Goal: Task Accomplishment & Management: Use online tool/utility

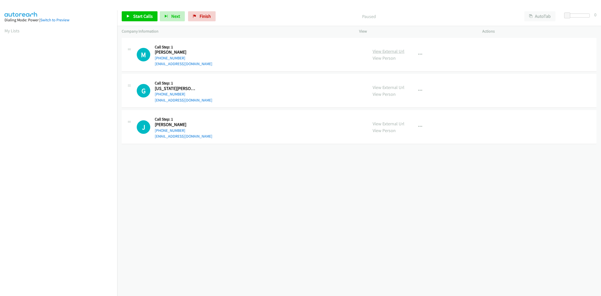
click at [385, 51] on link "View External Url" at bounding box center [389, 51] width 32 height 6
click at [384, 88] on link "View External Url" at bounding box center [389, 87] width 32 height 6
click at [396, 125] on link "View External Url" at bounding box center [389, 124] width 32 height 6
click at [143, 14] on span "Start Calls" at bounding box center [143, 16] width 20 height 6
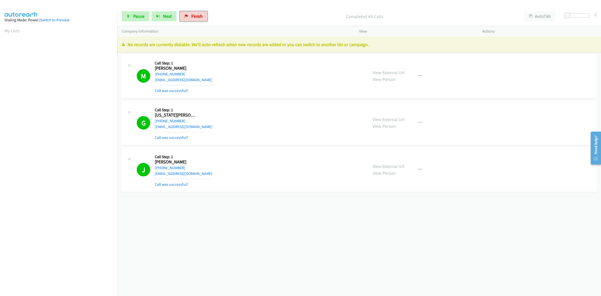
click at [197, 17] on span "Finish" at bounding box center [196, 16] width 11 height 6
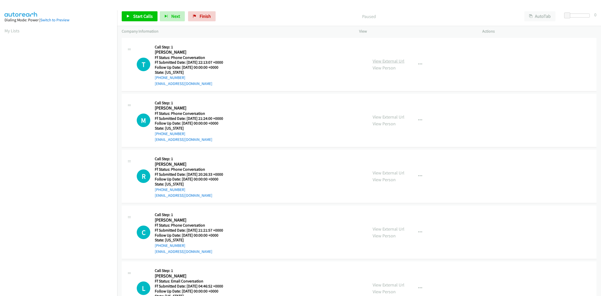
click at [391, 62] on link "View External Url" at bounding box center [389, 61] width 32 height 6
click at [388, 116] on link "View External Url" at bounding box center [389, 117] width 32 height 6
click at [394, 174] on link "View External Url" at bounding box center [389, 173] width 32 height 6
click at [386, 229] on link "View External Url" at bounding box center [389, 229] width 32 height 6
click at [400, 285] on link "View External Url" at bounding box center [389, 285] width 32 height 6
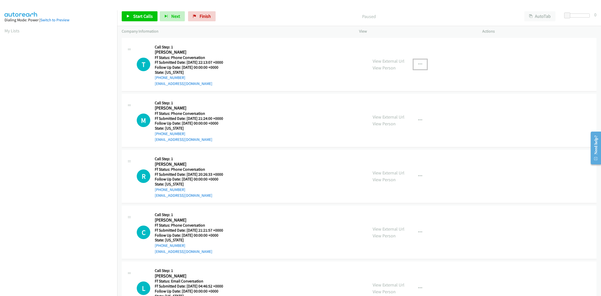
click at [419, 62] on icon "button" at bounding box center [420, 64] width 4 height 4
click at [384, 109] on link "Add to do not call list" at bounding box center [393, 107] width 67 height 10
click at [418, 118] on icon "button" at bounding box center [420, 120] width 4 height 4
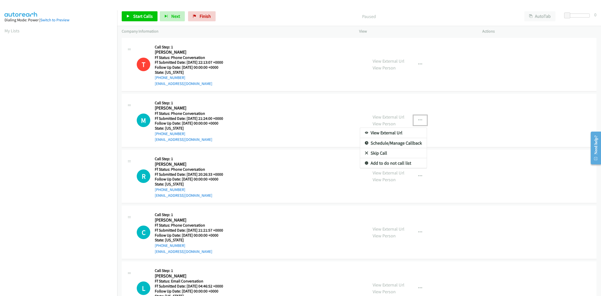
click at [383, 165] on link "Add to do not call list" at bounding box center [393, 163] width 67 height 10
click at [415, 175] on button "button" at bounding box center [420, 176] width 14 height 10
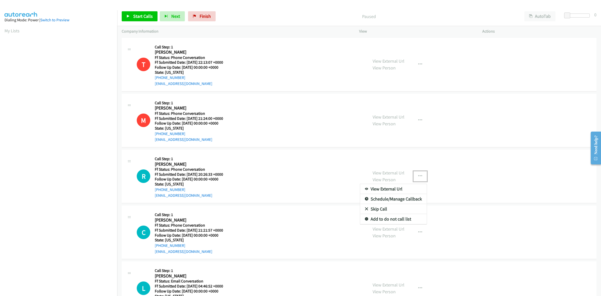
click at [375, 217] on link "Add to do not call list" at bounding box center [393, 219] width 67 height 10
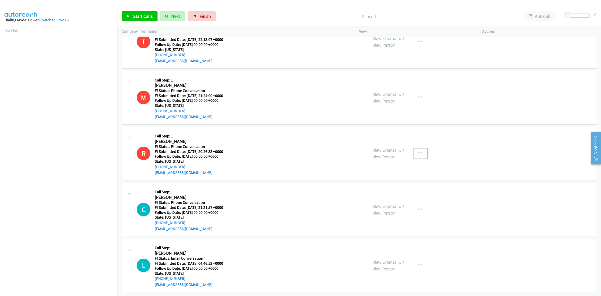
scroll to position [28, 0]
click at [418, 263] on icon "button" at bounding box center [420, 265] width 4 height 4
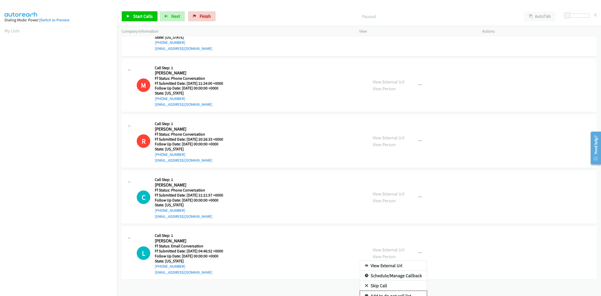
scroll to position [46, 0]
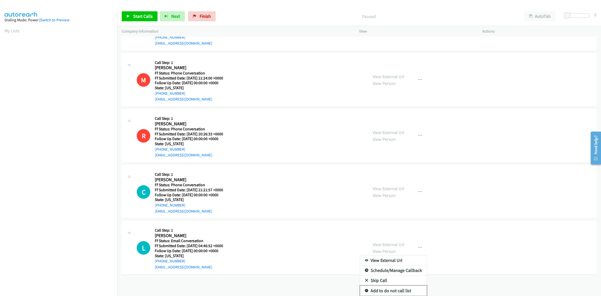
click at [391, 285] on link "Add to do not call list" at bounding box center [393, 290] width 67 height 10
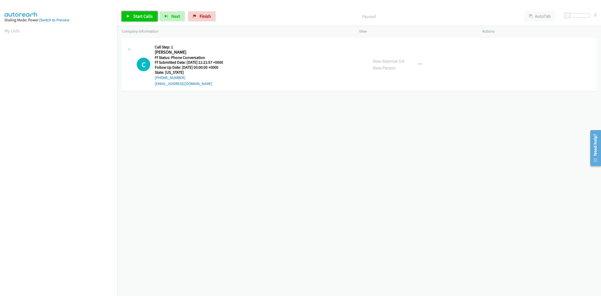
click at [143, 20] on link "Start Calls" at bounding box center [140, 16] width 36 height 10
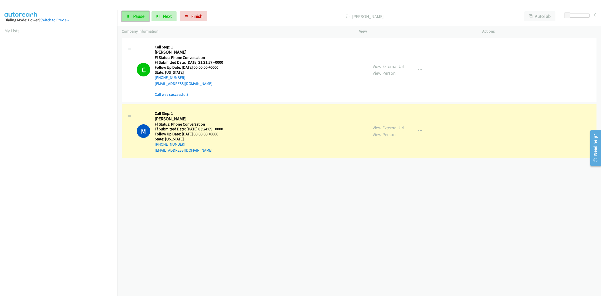
click at [138, 18] on span "Pause" at bounding box center [138, 16] width 11 height 6
click at [389, 125] on link "View External Url" at bounding box center [389, 128] width 32 height 6
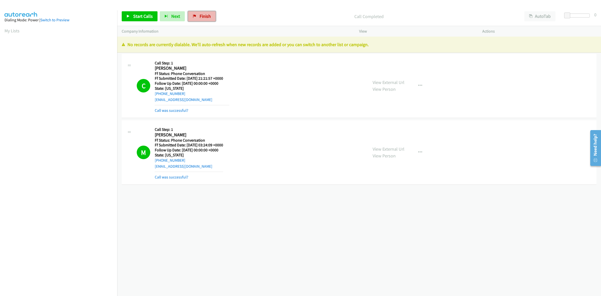
click at [202, 13] on link "Finish" at bounding box center [202, 16] width 28 height 10
